Goal: Task Accomplishment & Management: Use online tool/utility

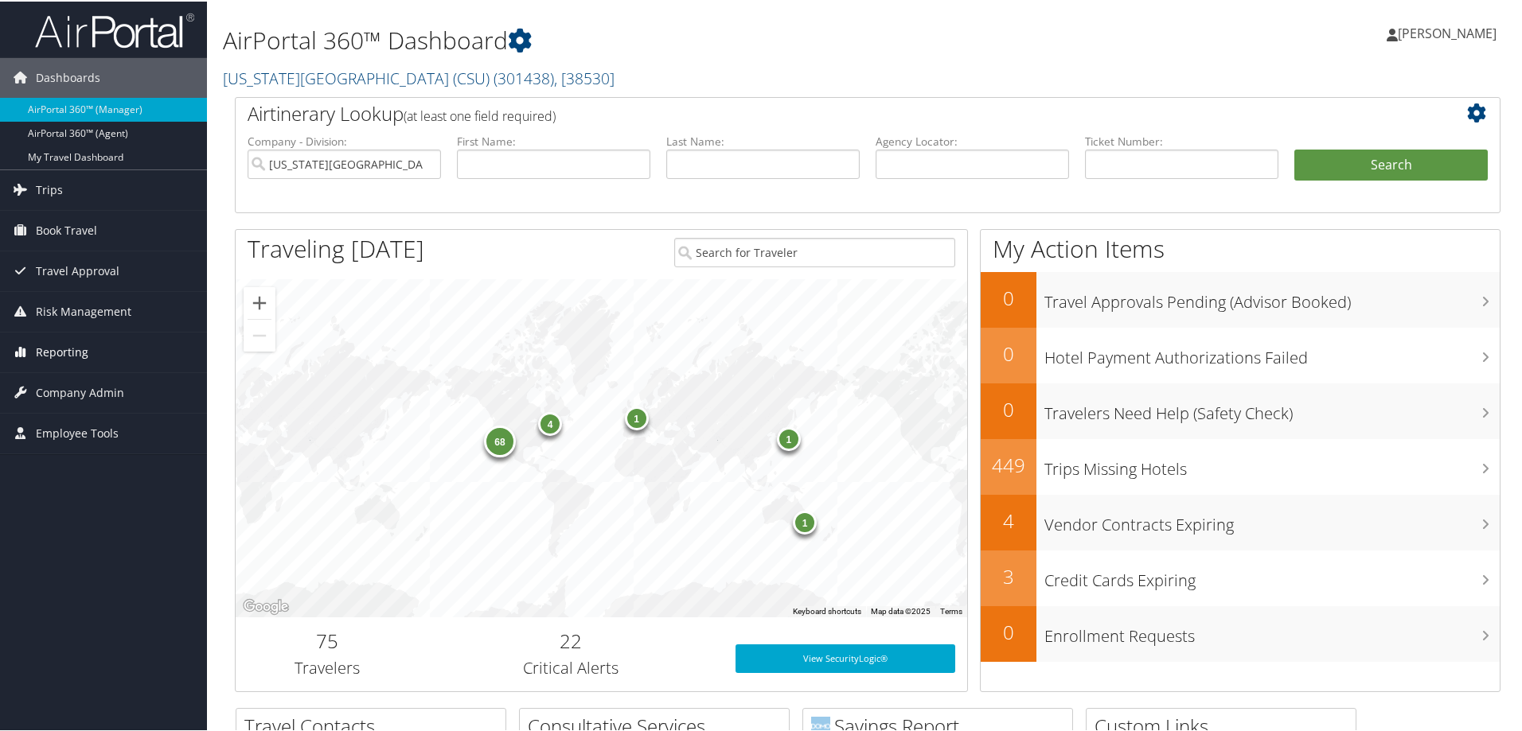
click at [71, 350] on span "Reporting" at bounding box center [62, 351] width 53 height 40
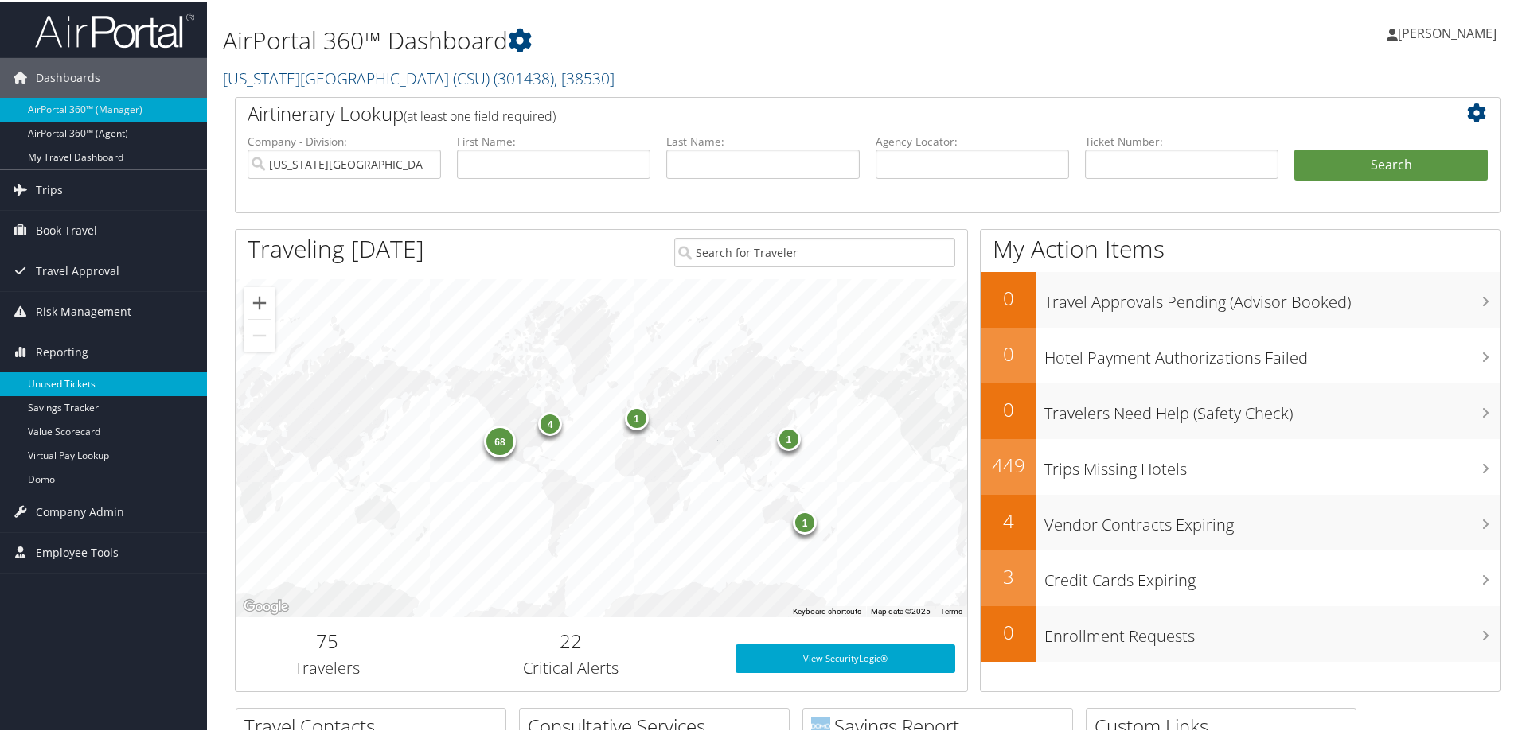
click at [62, 388] on link "Unused Tickets" at bounding box center [103, 383] width 207 height 24
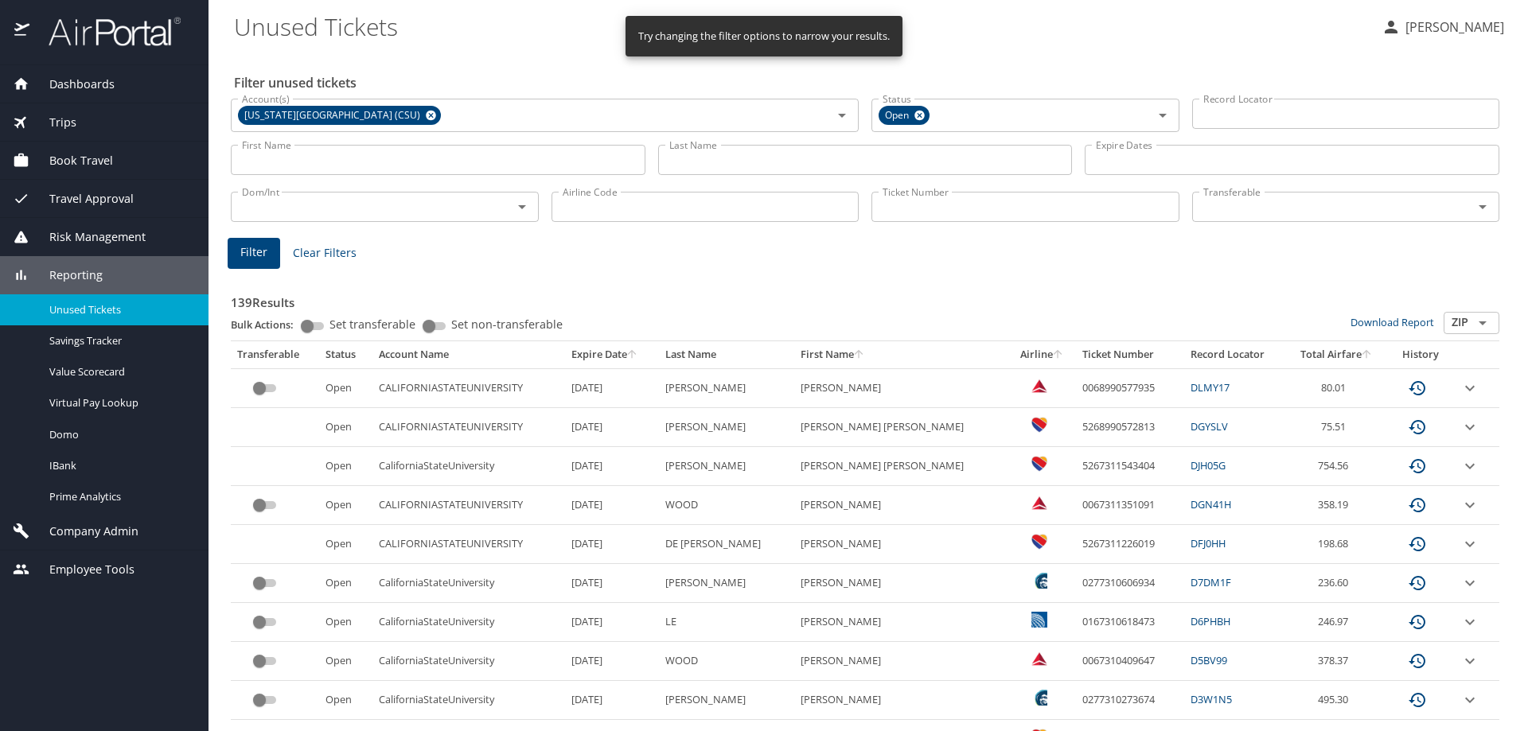
click at [343, 252] on span "Clear Filters" at bounding box center [325, 254] width 64 height 20
